Goal: Transaction & Acquisition: Purchase product/service

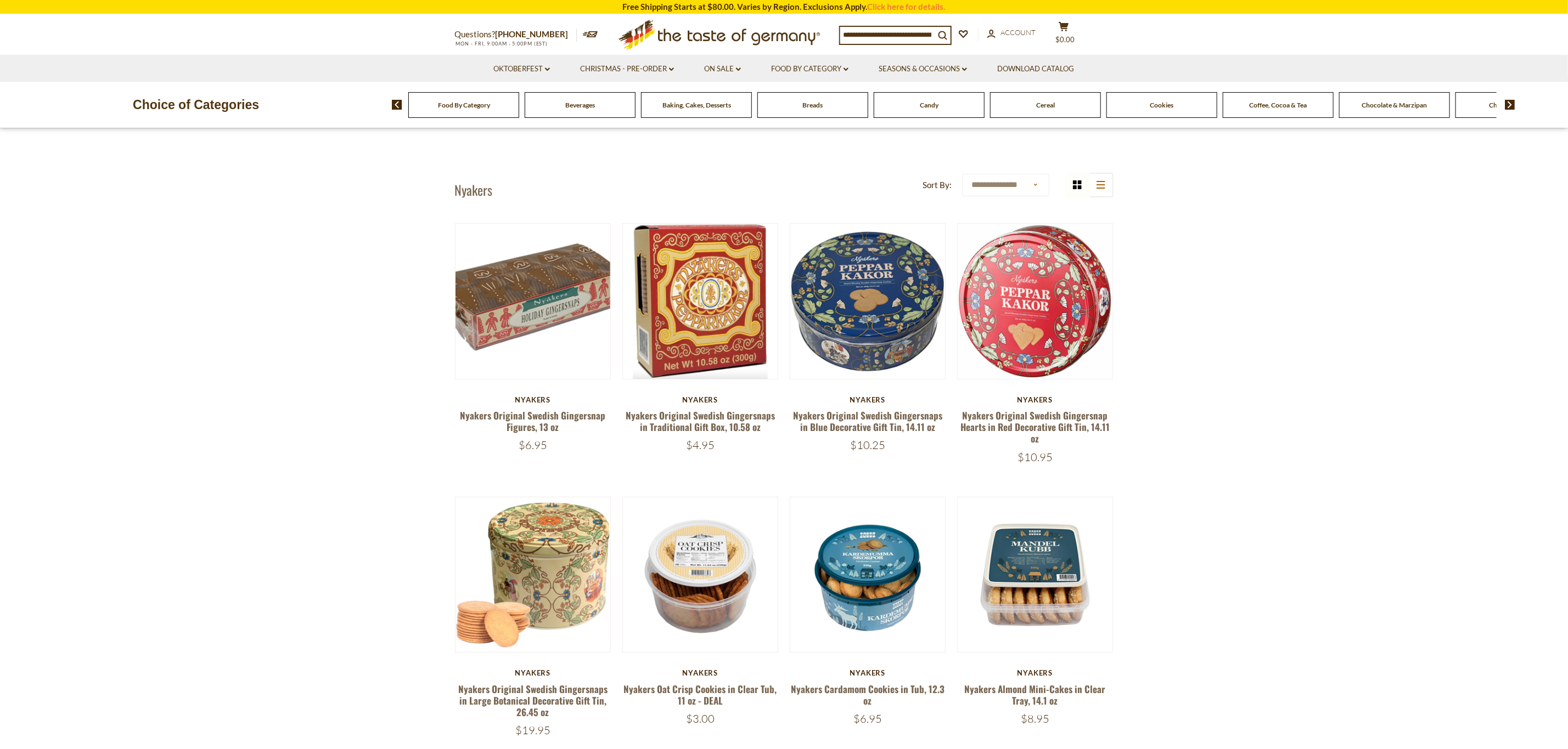
click at [519, 116] on div "Beverages" at bounding box center [464, 105] width 111 height 26
click at [514, 109] on div "Beverages" at bounding box center [458, 105] width 111 height 26
click at [475, 111] on div "Beverages" at bounding box center [420, 105] width 111 height 26
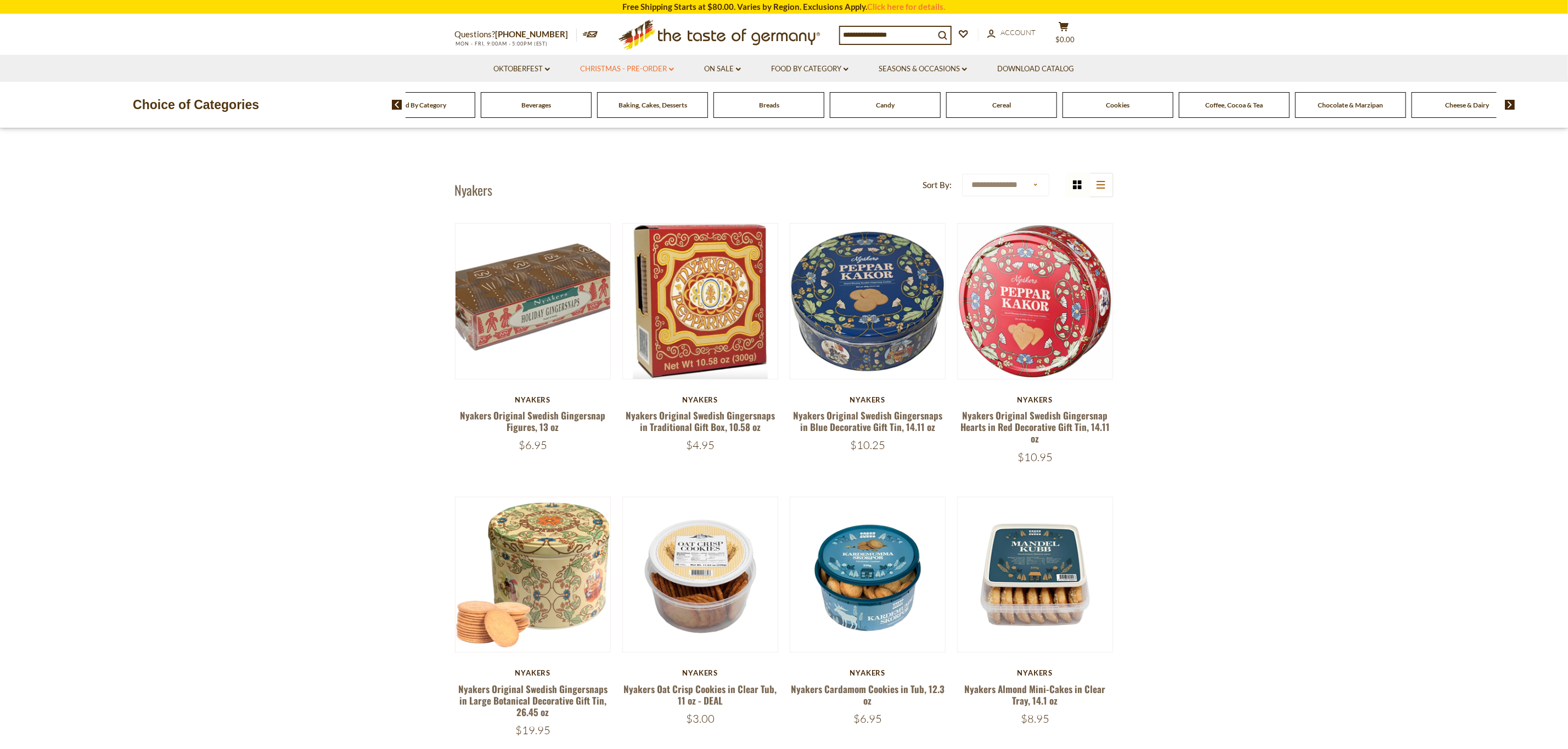
click at [576, 68] on link "Christmas - PRE-ORDER dropdown_arrow" at bounding box center [627, 70] width 94 height 12
